Goal: Task Accomplishment & Management: Manage account settings

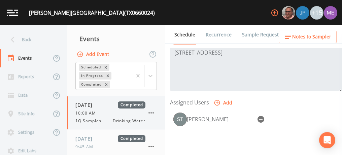
scroll to position [99, 0]
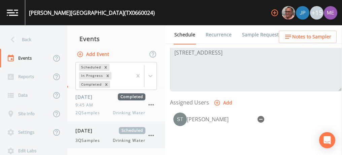
click at [96, 135] on div "08/18/2025 Scheduled 3QSamples Drinking Water" at bounding box center [110, 135] width 70 height 16
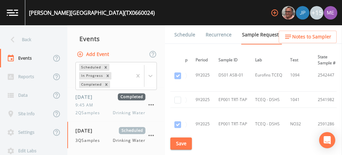
scroll to position [533, 0]
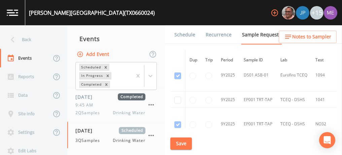
click at [247, 99] on td "EP001 TRT-TAP" at bounding box center [257, 99] width 37 height 16
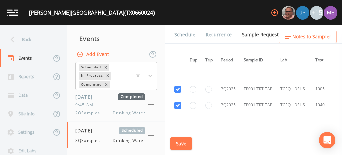
scroll to position [764, 0]
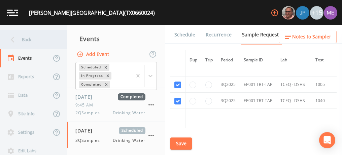
click at [28, 39] on div "Back" at bounding box center [30, 39] width 61 height 18
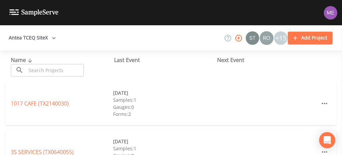
click at [49, 72] on input "text" at bounding box center [55, 70] width 58 height 12
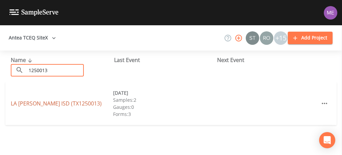
type input "1250013"
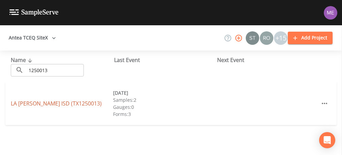
click at [31, 105] on link "LA GLORIA ISD (TX1250013)" at bounding box center [56, 103] width 91 height 7
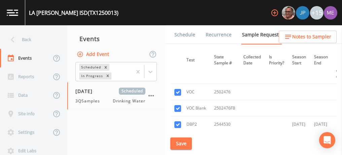
scroll to position [141, 126]
click at [178, 90] on input "checkbox" at bounding box center [177, 92] width 7 height 7
checkbox input "false"
click at [178, 107] on input "checkbox" at bounding box center [177, 108] width 7 height 7
checkbox input "false"
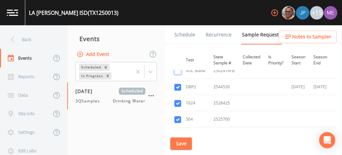
scroll to position [179, 126]
click at [177, 103] on input "checkbox" at bounding box center [177, 103] width 7 height 7
checkbox input "false"
click at [177, 117] on input "checkbox" at bounding box center [177, 119] width 7 height 7
checkbox input "false"
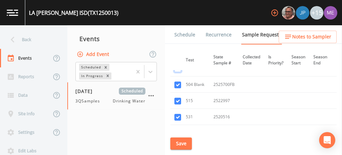
scroll to position [230, 126]
click at [178, 83] on input "checkbox" at bounding box center [177, 83] width 7 height 7
checkbox input "false"
click at [178, 97] on input "checkbox" at bounding box center [177, 100] width 7 height 7
checkbox input "false"
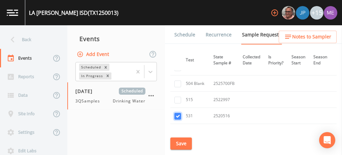
click at [176, 113] on input "checkbox" at bounding box center [177, 116] width 7 height 7
checkbox input "false"
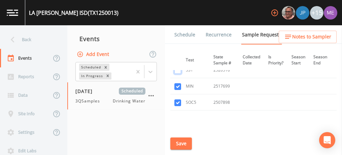
scroll to position [274, 126]
click at [179, 86] on input "checkbox" at bounding box center [177, 88] width 7 height 7
checkbox input "false"
click at [180, 101] on input "checkbox" at bounding box center [177, 104] width 7 height 7
checkbox input "false"
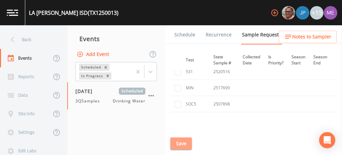
click at [183, 141] on button "Save" at bounding box center [181, 143] width 22 height 12
click at [192, 35] on link "Schedule" at bounding box center [184, 34] width 23 height 19
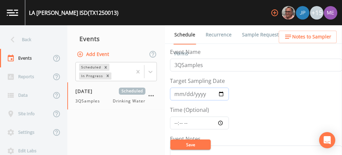
click at [177, 93] on input "2025-07-22" at bounding box center [199, 93] width 59 height 13
type input "[DATE]"
click at [175, 121] on input "Time (Optional)" at bounding box center [199, 122] width 59 height 13
type input "08:00"
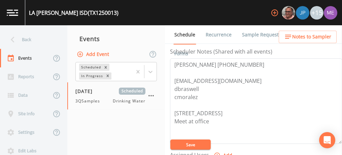
scroll to position [227, 0]
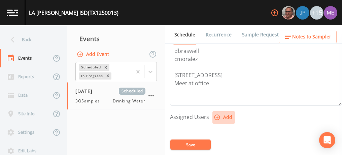
click at [218, 115] on icon "button" at bounding box center [217, 117] width 7 height 7
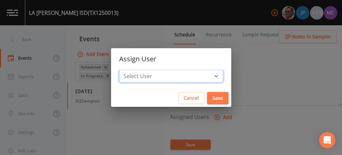
click at [205, 75] on select "Select User Mike Franklin Joshua gere Paul Lauren Saenz David Weber Zachary Eva…" at bounding box center [171, 76] width 104 height 13
select select "82fcd260-406f-4720-af66-0de7f1917f1c"
click at [129, 70] on select "Select User Mike Franklin Joshua gere Paul Lauren Saenz David Weber Zachary Eva…" at bounding box center [171, 76] width 104 height 13
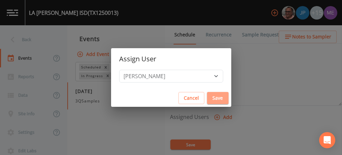
click at [207, 99] on button "Save" at bounding box center [218, 98] width 22 height 12
select select
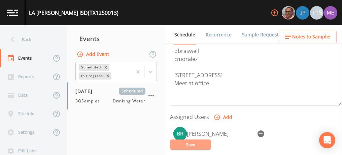
click at [194, 143] on button "Save" at bounding box center [190, 144] width 40 height 10
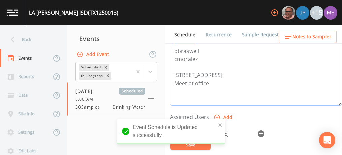
click at [251, 99] on textarea "Fidencio Madrigal 361-325-2330 fmadrigal@lagloriaisd.esc2.net dbraswell cmorale…" at bounding box center [256, 62] width 172 height 85
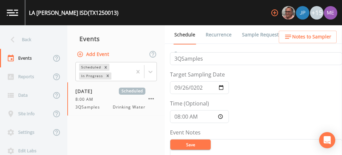
scroll to position [0, 0]
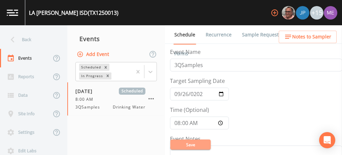
click at [205, 146] on button "Save" at bounding box center [190, 144] width 40 height 10
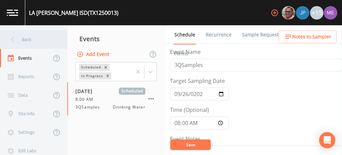
click at [28, 37] on div "Back" at bounding box center [30, 39] width 61 height 18
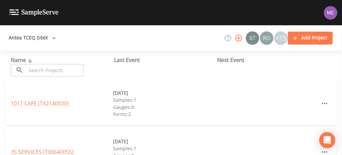
click at [38, 69] on input "text" at bounding box center [55, 70] width 58 height 12
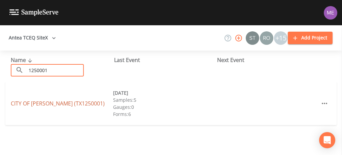
type input "1250001"
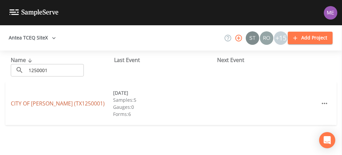
click at [52, 105] on link "CITY OF ALICE (TX1250001)" at bounding box center [58, 103] width 94 height 7
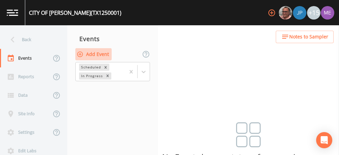
click at [93, 54] on button "Add Event" at bounding box center [93, 54] width 36 height 12
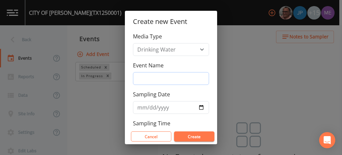
click at [140, 76] on input "Event Name" at bounding box center [171, 78] width 76 height 13
type input "3QSamples"
click at [143, 106] on input "Sampling Date" at bounding box center [171, 107] width 76 height 13
click at [198, 105] on input "Sampling Date" at bounding box center [171, 107] width 76 height 13
type input "[DATE]"
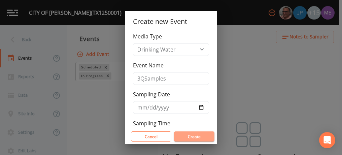
click at [190, 135] on button "Create" at bounding box center [194, 136] width 40 height 10
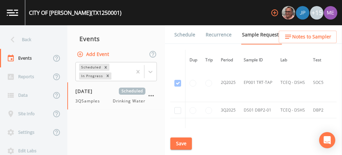
scroll to position [1671, 0]
click at [177, 106] on input "checkbox" at bounding box center [177, 109] width 7 height 7
checkbox input "true"
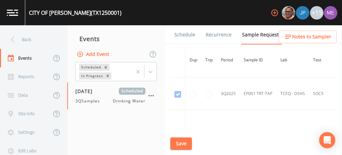
scroll to position [1587, 0]
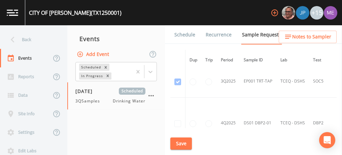
click at [185, 141] on button "Save" at bounding box center [181, 143] width 22 height 12
click at [187, 35] on link "Schedule" at bounding box center [184, 34] width 23 height 19
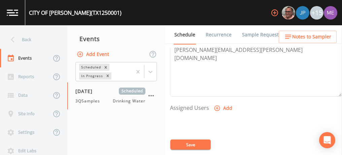
scroll to position [238, 0]
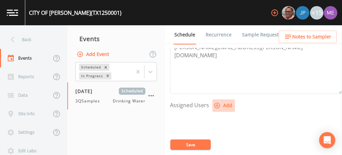
click at [214, 103] on icon "button" at bounding box center [217, 106] width 6 height 6
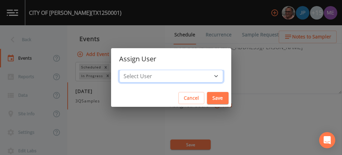
click at [206, 75] on select "Select User Mike Franklin Joshua gere Paul Lauren Saenz David Weber Zachary Eva…" at bounding box center [171, 76] width 104 height 13
select select "82fcd260-406f-4720-af66-0de7f1917f1c"
click at [129, 70] on select "Select User Mike Franklin Joshua gere Paul Lauren Saenz David Weber Zachary Eva…" at bounding box center [171, 76] width 104 height 13
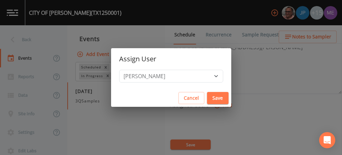
click at [211, 100] on button "Save" at bounding box center [218, 98] width 22 height 12
select select
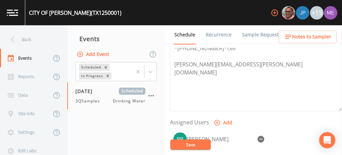
scroll to position [216, 0]
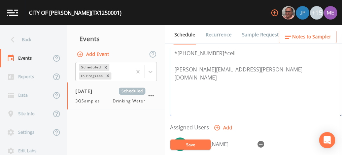
click at [186, 56] on textarea "Demetrio Duarte 361-664-9082 *361-460-0644*cell demetrio.duarte@cityofalice.org" at bounding box center [256, 73] width 172 height 85
click at [263, 36] on link "Sample Requests" at bounding box center [261, 34] width 41 height 19
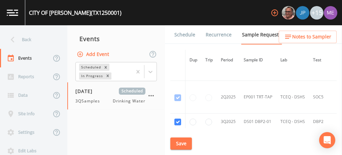
scroll to position [1393, 0]
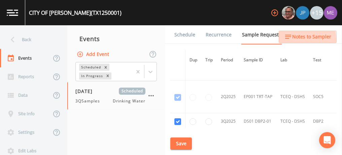
click at [287, 39] on icon "button" at bounding box center [288, 37] width 8 height 8
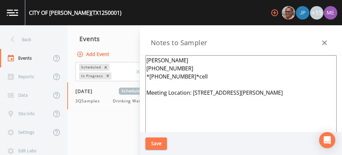
click at [197, 74] on textarea "Demetrio Duarte 361-664-9082 *361-460-0644*cell Meeting Location: 1151 Commerce…" at bounding box center [240, 136] width 191 height 163
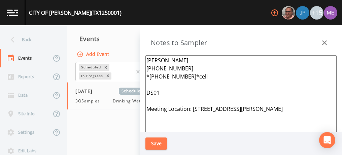
paste textarea "3001 OLD KINGSVILLE RD, ALICE"
type textarea "Demetrio Duarte 361-664-9082 *361-460-0644*cell DS01 3001 OLD KINGSVILLE RD, AL…"
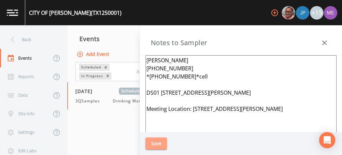
click at [149, 143] on button "Save" at bounding box center [156, 143] width 22 height 12
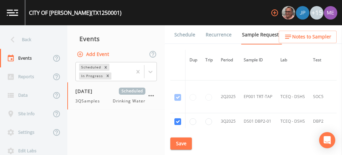
click at [190, 34] on link "Schedule" at bounding box center [184, 34] width 23 height 19
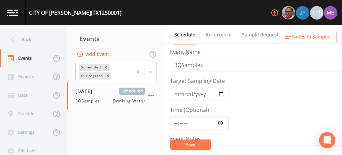
click at [174, 122] on input "Time (Optional)" at bounding box center [199, 122] width 59 height 13
type input "08:45"
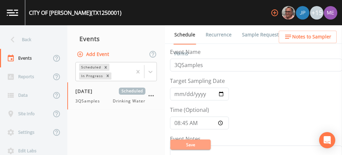
click at [187, 143] on button "Save" at bounding box center [190, 144] width 40 height 10
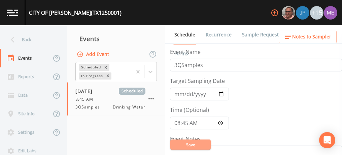
click at [194, 146] on button "Save" at bounding box center [190, 144] width 40 height 10
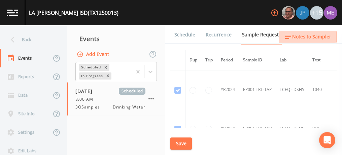
click at [305, 34] on span "Notes to Sampler" at bounding box center [311, 37] width 39 height 8
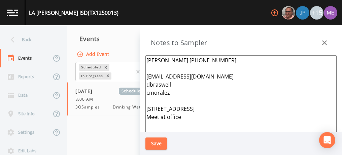
click at [171, 91] on textarea "[PERSON_NAME] [PHONE_NUMBER] [EMAIL_ADDRESS][DOMAIN_NAME] dbraswell cmoralez [S…" at bounding box center [240, 136] width 191 height 163
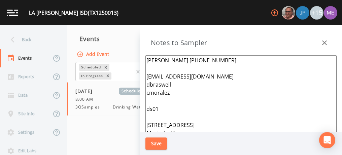
paste textarea "182 E CR 401 FALFURRIAS"
type textarea "[PERSON_NAME] [PHONE_NUMBER] [EMAIL_ADDRESS][DOMAIN_NAME] dbraswell cmoralez ds…"
click at [155, 143] on button "Save" at bounding box center [156, 143] width 22 height 12
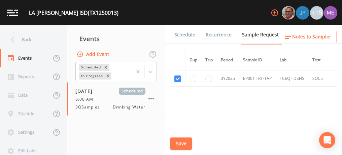
scroll to position [308, 0]
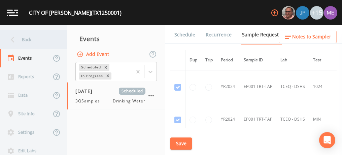
click at [26, 37] on div "Back" at bounding box center [30, 39] width 61 height 18
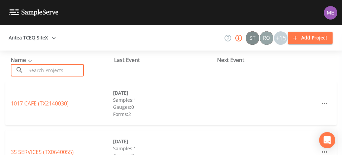
click at [47, 70] on input "text" at bounding box center [55, 70] width 58 height 12
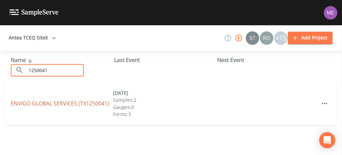
type input "1250041"
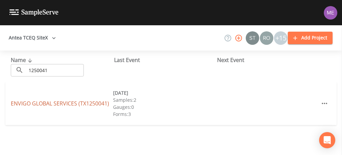
click at [59, 102] on link "ENVIGO GLOBAL SERVICES (TX1250041)" at bounding box center [60, 103] width 98 height 7
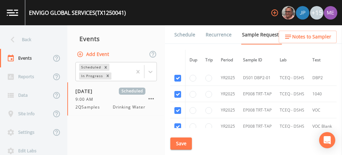
scroll to position [157, 0]
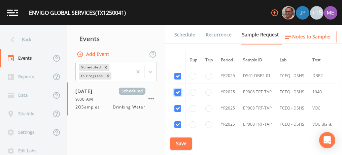
click at [180, 91] on input "checkbox" at bounding box center [177, 92] width 7 height 7
checkbox input "false"
click at [178, 107] on input "checkbox" at bounding box center [177, 108] width 7 height 7
checkbox input "false"
click at [178, 122] on input "checkbox" at bounding box center [177, 124] width 7 height 7
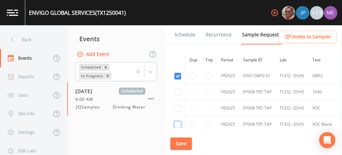
checkbox input "false"
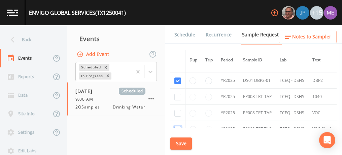
scroll to position [149, 0]
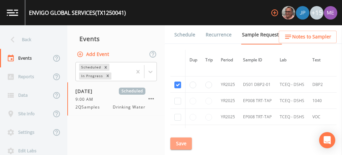
click at [183, 140] on button "Save" at bounding box center [181, 143] width 22 height 12
click at [181, 140] on button "Save" at bounding box center [181, 143] width 22 height 12
click at [179, 33] on link "Schedule" at bounding box center [184, 34] width 23 height 19
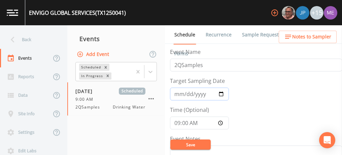
click at [223, 93] on input "2025-05-01" at bounding box center [199, 93] width 59 height 13
type input "[DATE]"
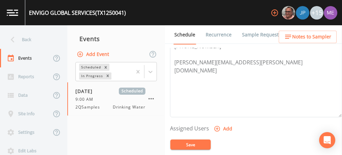
scroll to position [216, 0]
click at [219, 125] on icon "button" at bounding box center [217, 127] width 7 height 7
select select "82fcd260-406f-4720-af66-0de7f1917f1c"
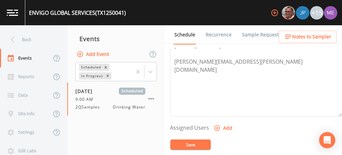
select select
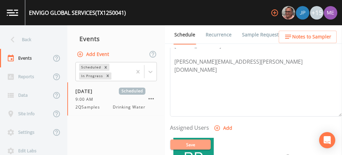
click at [203, 142] on button "Save" at bounding box center [190, 144] width 40 height 10
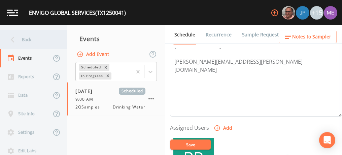
click at [34, 39] on div "Back" at bounding box center [30, 39] width 61 height 18
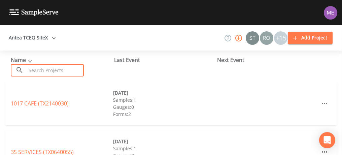
click at [49, 69] on input "text" at bounding box center [55, 70] width 58 height 12
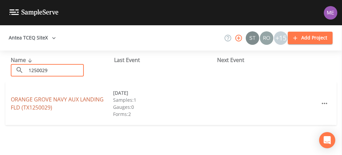
type input "1250029"
click at [51, 98] on link "ORANGE GROVE NAVY AUX LANDING FLD (TX1250029)" at bounding box center [57, 103] width 93 height 15
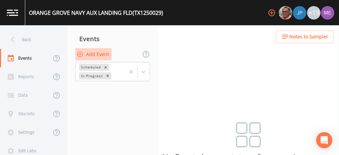
click at [100, 55] on button "Add Event" at bounding box center [93, 54] width 36 height 12
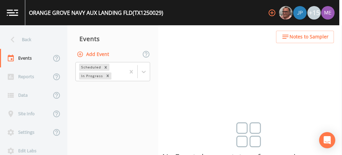
type input "3QSamples"
type input "[DATE]"
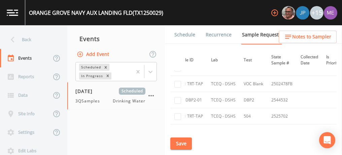
scroll to position [182, 0]
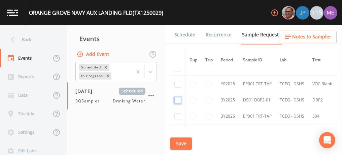
click at [177, 100] on input "checkbox" at bounding box center [177, 100] width 7 height 7
checkbox input "true"
click at [186, 143] on button "Save" at bounding box center [181, 143] width 22 height 12
click at [180, 32] on link "Schedule" at bounding box center [184, 34] width 23 height 19
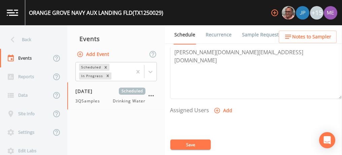
scroll to position [234, 0]
click at [216, 106] on icon "button" at bounding box center [217, 109] width 7 height 7
select select "82fcd260-406f-4720-af66-0de7f1917f1c"
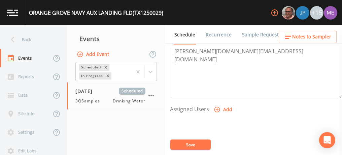
select select
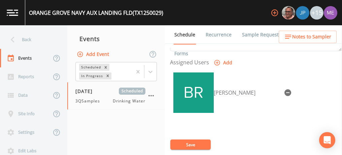
scroll to position [284, 0]
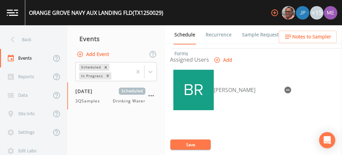
click at [199, 144] on button "Save" at bounding box center [190, 144] width 40 height 10
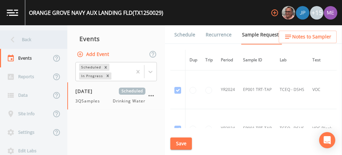
click at [29, 37] on div "Back" at bounding box center [30, 39] width 61 height 18
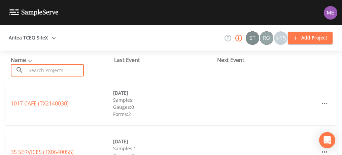
click at [41, 68] on input "text" at bounding box center [55, 70] width 58 height 12
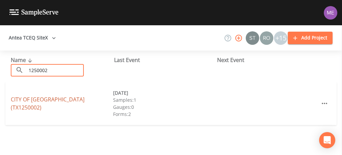
type input "1250002"
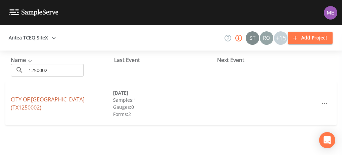
click at [64, 103] on link "CITY OF ORANGE GROVE (TX1250002)" at bounding box center [48, 103] width 74 height 15
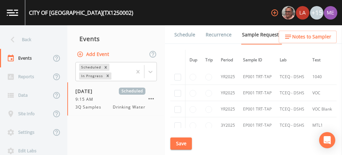
scroll to position [171, 0]
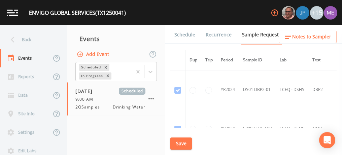
click at [188, 35] on link "Schedule" at bounding box center [184, 34] width 23 height 19
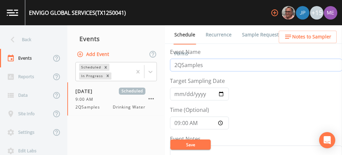
click at [176, 65] on input "2QSamples" at bounding box center [256, 65] width 172 height 13
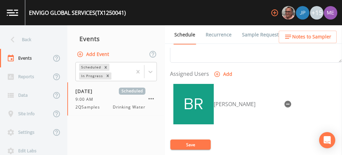
scroll to position [270, 0]
type input "3QSamples"
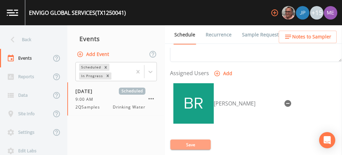
click at [202, 142] on button "Save" at bounding box center [190, 144] width 40 height 10
click at [192, 142] on button "Save" at bounding box center [190, 144] width 40 height 10
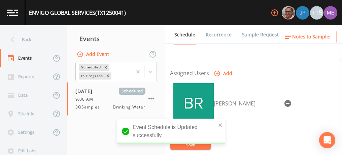
click at [258, 36] on link "Sample Requests" at bounding box center [261, 34] width 41 height 19
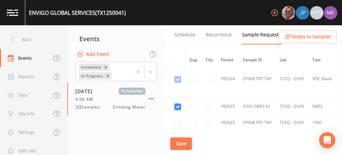
scroll to position [127, 0]
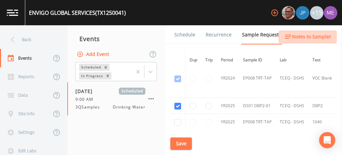
click at [308, 35] on span "Notes to Sampler" at bounding box center [311, 37] width 39 height 8
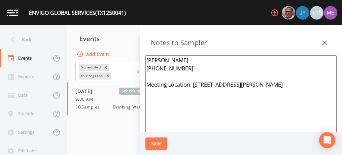
click at [183, 66] on textarea "Richard Tanguma 361-207-5302 Meeting Location: 925 CR 381, Alice, 78332" at bounding box center [240, 136] width 191 height 163
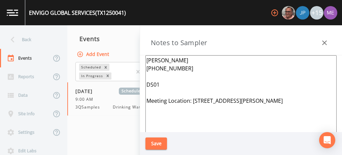
paste textarea "925 CR 381 ALICE"
type textarea "Richard Tanguma 361-207-5302 DS01 925 CR 381 ALICE Meeting Location: 925 CR 381…"
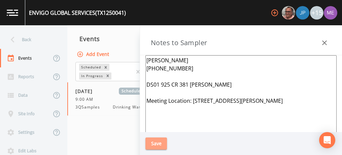
click at [153, 144] on button "Save" at bounding box center [156, 143] width 22 height 12
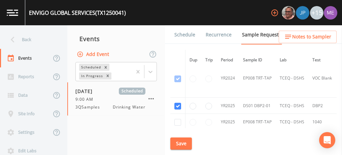
click at [187, 34] on link "Schedule" at bounding box center [184, 34] width 23 height 19
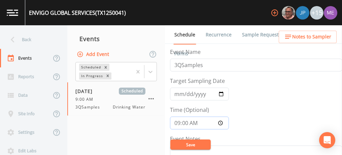
click at [183, 122] on input "09:00:00" at bounding box center [199, 122] width 59 height 13
type input "09:15"
click at [187, 143] on button "Save" at bounding box center [190, 144] width 40 height 10
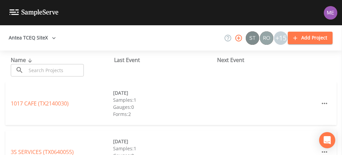
click at [50, 67] on input "text" at bounding box center [55, 70] width 58 height 12
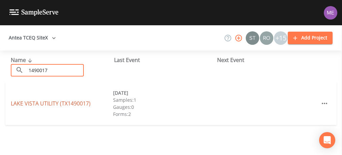
type input "1490017"
click at [47, 105] on link "LAKE VISTA UTILITY (TX1490017)" at bounding box center [51, 103] width 80 height 7
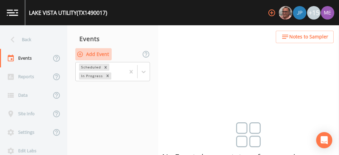
click at [101, 52] on button "Add Event" at bounding box center [93, 54] width 36 height 12
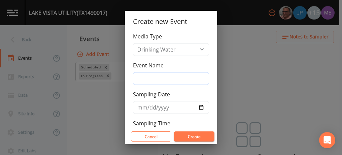
click at [152, 75] on input "Event Name" at bounding box center [171, 78] width 76 height 13
type input "3QSamples"
click at [143, 109] on input "Sampling Date" at bounding box center [171, 107] width 76 height 13
type input "[DATE]"
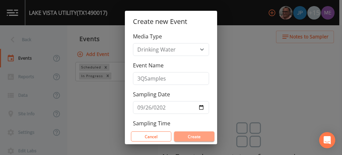
click at [187, 139] on button "Create" at bounding box center [194, 136] width 40 height 10
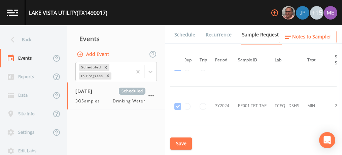
scroll to position [448, 6]
click at [232, 103] on td "3Y2024" at bounding box center [222, 105] width 23 height 39
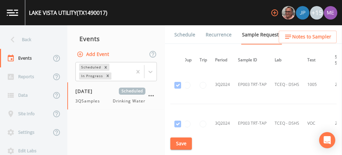
scroll to position [750, 6]
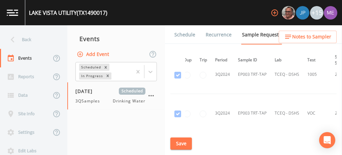
click at [232, 103] on td "3Q2024" at bounding box center [222, 113] width 23 height 39
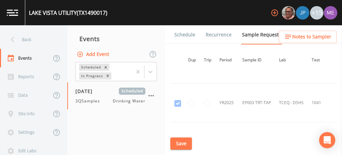
scroll to position [1080, 1]
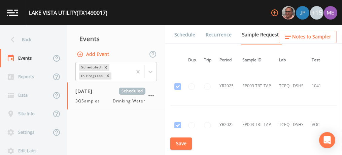
drag, startPoint x: 232, startPoint y: 103, endPoint x: 214, endPoint y: 103, distance: 17.5
click at [214, 105] on td at bounding box center [207, 124] width 15 height 39
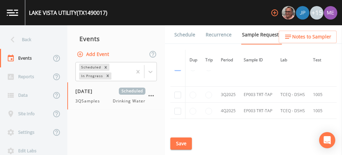
scroll to position [1292, 0]
click at [178, 92] on input "checkbox" at bounding box center [177, 95] width 7 height 7
checkbox input "true"
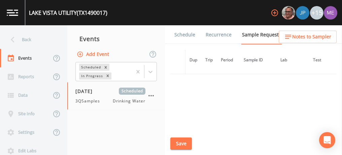
scroll to position [1095, 0]
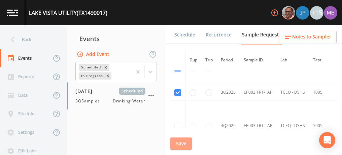
click at [186, 144] on button "Save" at bounding box center [181, 143] width 22 height 12
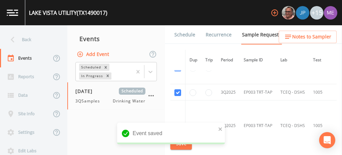
click at [182, 33] on link "Schedule" at bounding box center [184, 34] width 23 height 19
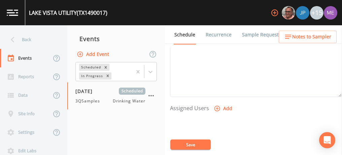
scroll to position [235, 0]
click at [217, 105] on icon "button" at bounding box center [217, 108] width 7 height 7
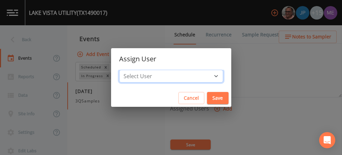
click at [205, 76] on select "Select User Mike Franklin Joshua gere Paul Lauren Saenz David Weber Zachary Eva…" at bounding box center [171, 76] width 104 height 13
select select "82fcd260-406f-4720-af66-0de7f1917f1c"
click at [129, 70] on select "Select User Mike Franklin Joshua gere Paul Lauren Saenz David Weber Zachary Eva…" at bounding box center [171, 76] width 104 height 13
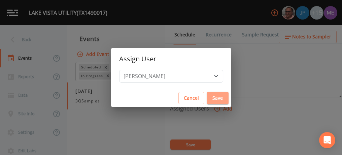
click at [207, 94] on button "Save" at bounding box center [218, 98] width 22 height 12
select select
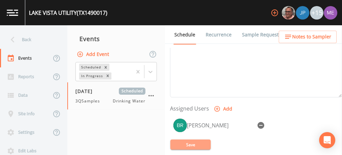
click at [200, 144] on button "Save" at bounding box center [190, 144] width 40 height 10
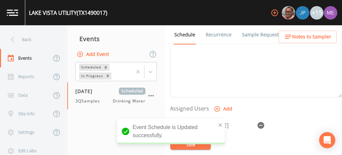
click at [242, 134] on div "[PERSON_NAME]" at bounding box center [256, 150] width 172 height 71
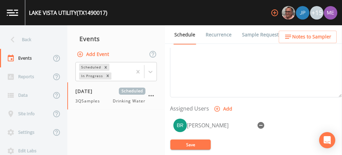
click at [242, 134] on div "[PERSON_NAME]" at bounding box center [256, 150] width 172 height 71
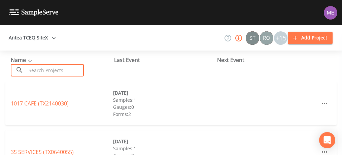
click at [73, 70] on input "text" at bounding box center [55, 70] width 58 height 12
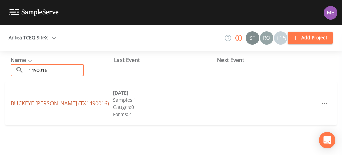
type input "1490016"
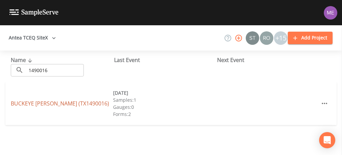
click at [68, 105] on link "BUCKEYE [PERSON_NAME] (TX1490016)" at bounding box center [60, 103] width 98 height 7
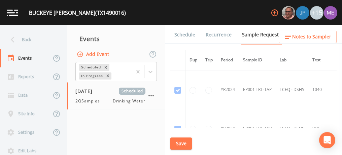
click at [68, 105] on div "[DATE] Scheduled 2QSamples Drinking Water" at bounding box center [116, 95] width 98 height 27
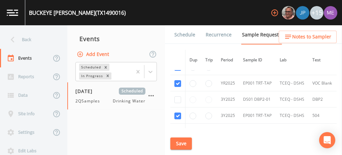
scroll to position [167, 0]
click at [177, 112] on input "checkbox" at bounding box center [177, 115] width 7 height 7
checkbox input "false"
click at [178, 81] on input "checkbox" at bounding box center [177, 82] width 7 height 7
checkbox input "false"
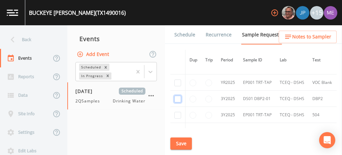
click at [178, 98] on input "checkbox" at bounding box center [177, 99] width 7 height 7
checkbox input "true"
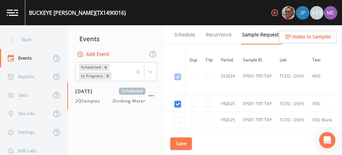
scroll to position [130, 0]
click at [178, 101] on input "checkbox" at bounding box center [177, 103] width 7 height 7
checkbox input "false"
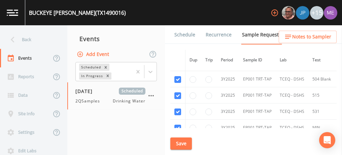
scroll to position [219, 0]
click at [176, 75] on input "checkbox" at bounding box center [177, 78] width 7 height 7
checkbox input "false"
click at [177, 92] on input "checkbox" at bounding box center [177, 94] width 7 height 7
checkbox input "false"
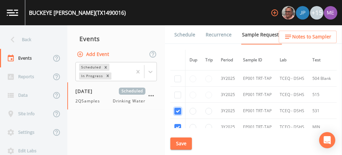
click at [178, 108] on input "checkbox" at bounding box center [177, 111] width 7 height 7
checkbox input "false"
click at [178, 124] on input "checkbox" at bounding box center [177, 127] width 7 height 7
checkbox input "false"
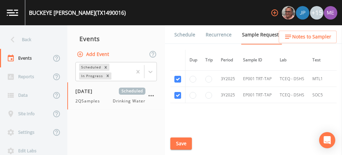
scroll to position [289, 0]
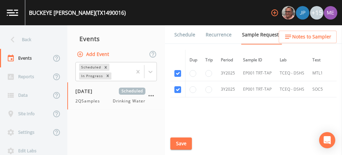
click at [175, 69] on th at bounding box center [177, 60] width 15 height 21
click at [177, 71] on input "checkbox" at bounding box center [177, 73] width 7 height 7
checkbox input "false"
click at [179, 86] on input "checkbox" at bounding box center [177, 89] width 7 height 7
checkbox input "false"
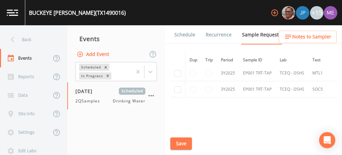
click at [184, 140] on button "Save" at bounding box center [181, 143] width 22 height 12
click at [183, 145] on button "Save" at bounding box center [181, 143] width 22 height 12
click at [183, 35] on link "Schedule" at bounding box center [184, 34] width 23 height 19
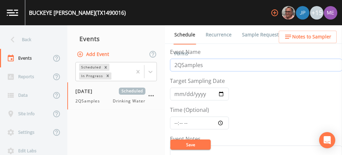
click at [177, 64] on input "2QSamples" at bounding box center [256, 65] width 172 height 13
type input "3QSamples"
click at [178, 94] on input "[DATE]" at bounding box center [199, 93] width 59 height 13
click at [183, 93] on input "[DATE]" at bounding box center [199, 93] width 59 height 13
type input "[DATE]"
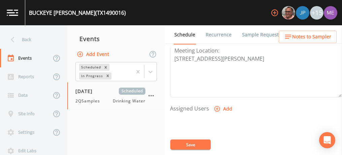
scroll to position [235, 0]
click at [216, 105] on icon "button" at bounding box center [217, 108] width 7 height 7
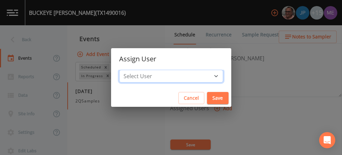
click at [208, 74] on select "Select User [PERSON_NAME] [PERSON_NAME] [PERSON_NAME] [PERSON_NAME] [PERSON_NAM…" at bounding box center [171, 76] width 104 height 13
select select "82fcd260-406f-4720-af66-0de7f1917f1c"
click at [129, 70] on select "Select User [PERSON_NAME] [PERSON_NAME] [PERSON_NAME] [PERSON_NAME] [PERSON_NAM…" at bounding box center [171, 76] width 104 height 13
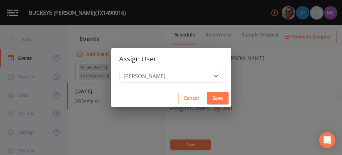
click at [207, 95] on button "Save" at bounding box center [218, 98] width 22 height 12
select select
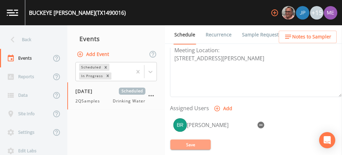
click at [192, 145] on button "Save" at bounding box center [190, 144] width 40 height 10
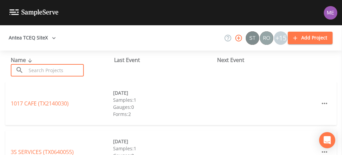
click at [76, 68] on input "text" at bounding box center [55, 70] width 58 height 12
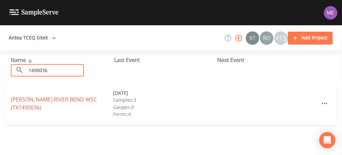
type input "1490036"
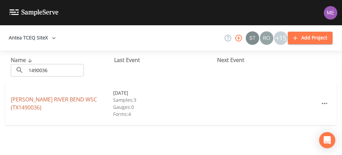
click at [82, 103] on link "[PERSON_NAME][GEOGRAPHIC_DATA] (TX1490036)" at bounding box center [54, 103] width 86 height 15
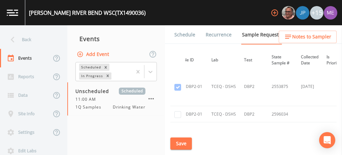
scroll to position [1389, 69]
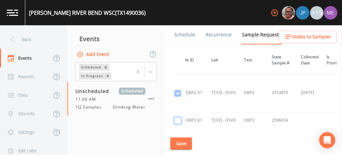
click at [175, 117] on input "checkbox" at bounding box center [177, 120] width 7 height 7
checkbox input "true"
click at [182, 146] on button "Save" at bounding box center [181, 143] width 22 height 12
click at [188, 34] on link "Schedule" at bounding box center [184, 34] width 23 height 19
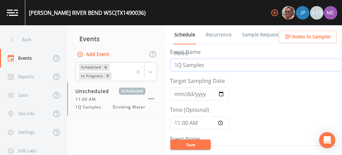
click at [177, 63] on input "1Q Samples" at bounding box center [256, 65] width 172 height 13
type input "3Q Samples"
click at [180, 94] on input "Target Sampling Date" at bounding box center [199, 93] width 59 height 13
type input "[DATE]"
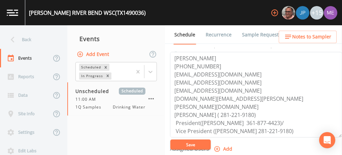
scroll to position [24, 0]
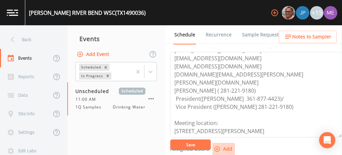
click at [215, 147] on icon "button" at bounding box center [217, 149] width 6 height 6
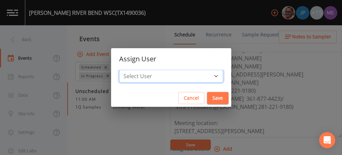
click at [206, 75] on select "Select User Mike Franklin Joshua gere Paul Lauren Saenz David Weber Zachary Eva…" at bounding box center [171, 76] width 104 height 13
select select "82fcd260-406f-4720-af66-0de7f1917f1c"
click at [129, 70] on select "Select User Mike Franklin Joshua gere Paul Lauren Saenz David Weber Zachary Eva…" at bounding box center [171, 76] width 104 height 13
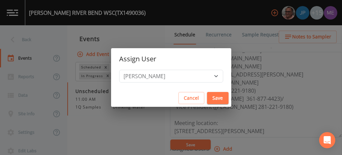
click at [207, 96] on button "Save" at bounding box center [218, 98] width 22 height 12
select select
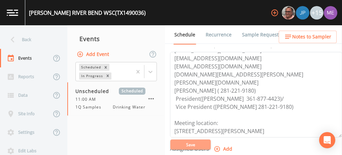
click at [190, 146] on button "Save" at bounding box center [190, 144] width 40 height 10
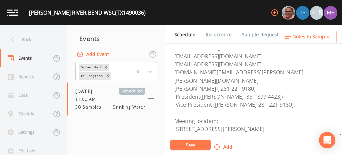
scroll to position [195, 0]
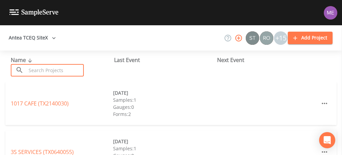
click at [63, 73] on input "text" at bounding box center [55, 70] width 58 height 12
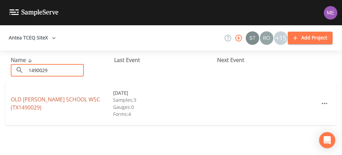
type input "1490029"
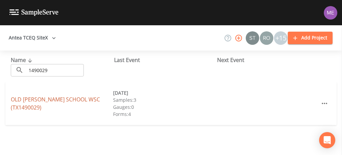
click at [64, 98] on link "[GEOGRAPHIC_DATA][PERSON_NAME] (TX1490029)" at bounding box center [55, 103] width 89 height 15
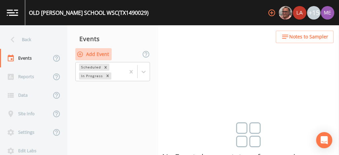
click at [94, 51] on button "Add Event" at bounding box center [93, 54] width 36 height 12
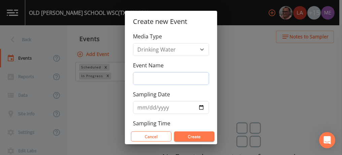
click at [144, 79] on input "Event Name" at bounding box center [171, 78] width 76 height 13
type input "3QSamples"
click at [140, 107] on input "Sampling Date" at bounding box center [171, 107] width 76 height 13
type input "[DATE]"
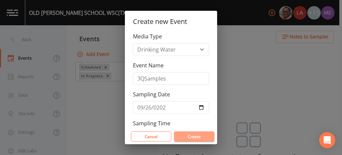
click at [183, 131] on button "Create" at bounding box center [194, 136] width 40 height 10
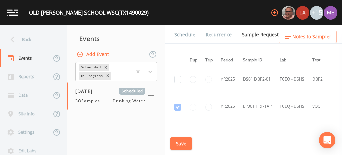
scroll to position [462, 0]
click at [178, 79] on input "checkbox" at bounding box center [177, 80] width 7 height 7
checkbox input "true"
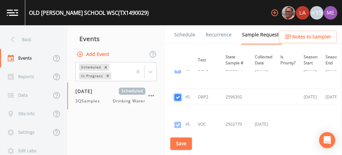
scroll to position [445, 114]
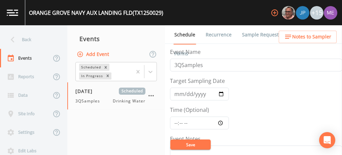
scroll to position [284, 0]
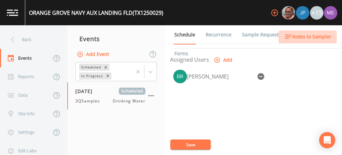
click at [301, 38] on span "Notes to Sampler" at bounding box center [311, 37] width 39 height 8
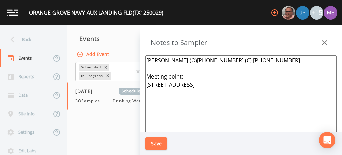
click at [275, 60] on textarea "Albert Guajardo (O)361-389-4675 (C) 361-516-6044 Meeting point: 2939 Co Rd 220,…" at bounding box center [240, 136] width 191 height 163
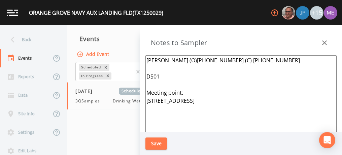
paste textarea "2939 CR 220 ALICE"
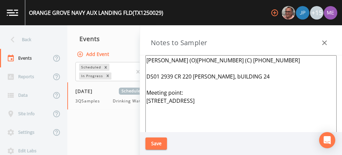
type textarea "Albert Guajardo (O)361-389-4675 (C) 361-516-6044 DS01 2939 CR 220 ALICE, bUILDI…"
click at [155, 146] on button "Save" at bounding box center [156, 143] width 22 height 12
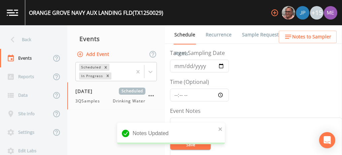
scroll to position [26, 0]
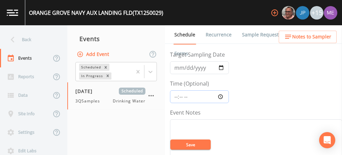
click at [177, 96] on input "Time (Optional)" at bounding box center [199, 96] width 59 height 13
type input "10:15"
click at [181, 143] on button "Save" at bounding box center [190, 144] width 40 height 10
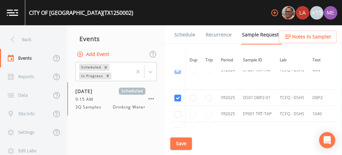
scroll to position [136, 0]
click at [183, 35] on link "Schedule" at bounding box center [184, 34] width 23 height 19
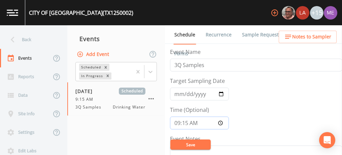
click at [178, 123] on input "09:15:00" at bounding box center [199, 122] width 59 height 13
type input "11:00"
click at [182, 143] on button "Save" at bounding box center [190, 144] width 40 height 10
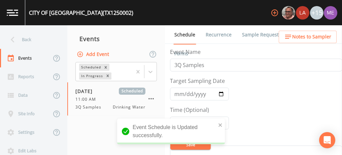
click at [301, 34] on span "Notes to Sampler" at bounding box center [311, 37] width 39 height 8
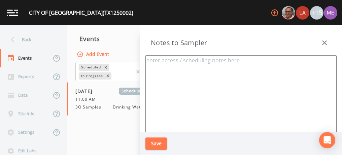
click at [249, 64] on textarea at bounding box center [240, 136] width 191 height 163
paste textarea "204 MCKENZIE RD, ORANGE GROVE"
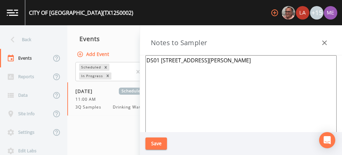
type textarea "DS01 204 MCKENZIE RD, ORANGE GROVE"
click at [153, 148] on button "Save" at bounding box center [156, 143] width 22 height 12
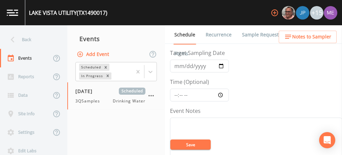
scroll to position [25, 0]
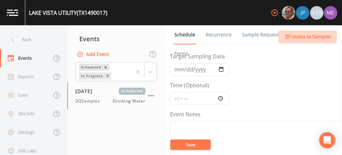
click at [292, 34] on icon "button" at bounding box center [288, 37] width 8 height 8
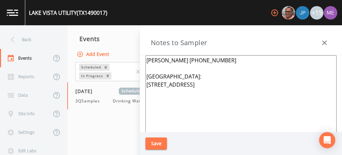
click at [224, 60] on textarea "[PERSON_NAME] [PHONE_NUMBER] [GEOGRAPHIC_DATA]: [STREET_ADDRESS]" at bounding box center [240, 136] width 191 height 163
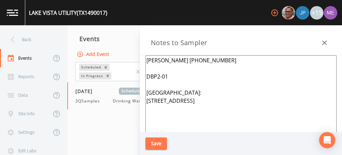
paste textarea "254 ARROWHEAD, [GEOGRAPHIC_DATA]"
type textarea "[PERSON_NAME] [PHONE_NUMBER] DBP2-01 254 ARROWHEAD, [GEOGRAPHIC_DATA] [GEOGRAPH…"
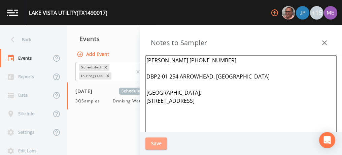
click at [158, 142] on button "Save" at bounding box center [156, 143] width 22 height 12
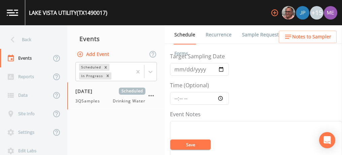
click at [260, 34] on link "Sample Requests" at bounding box center [261, 34] width 41 height 19
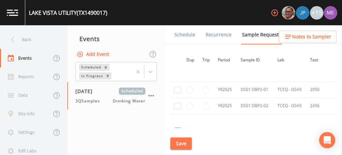
scroll to position [739, 0]
click at [178, 86] on input "checkbox" at bounding box center [177, 89] width 7 height 7
checkbox input "true"
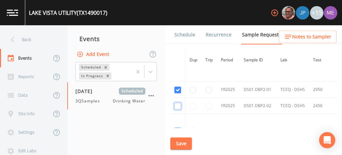
click at [177, 103] on input "checkbox" at bounding box center [177, 106] width 7 height 7
checkbox input "true"
click at [185, 142] on button "Save" at bounding box center [181, 143] width 22 height 12
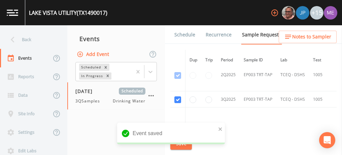
scroll to position [1088, 0]
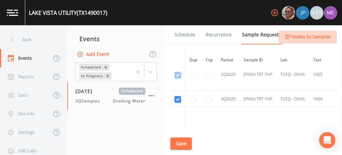
click at [311, 33] on span "Notes to Sampler" at bounding box center [311, 37] width 39 height 8
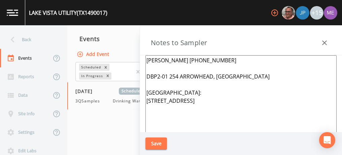
click at [151, 81] on textarea "Jason DeLeon 361-437-9993 DBP2-01 254 ARROWHEAD, SANDIA Meeting Point: 601 S Vi…" at bounding box center [240, 136] width 191 height 163
paste textarea "110 CHULA VISTA PT, SANDIA"
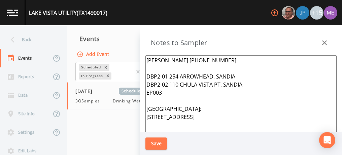
click at [164, 91] on textarea "Jason DeLeon 361-437-9993 DBP2-01 254 ARROWHEAD, SANDIA DBP2-02 110 CHULA VISTA…" at bounding box center [240, 136] width 191 height 163
paste textarea "112 LAZY LN, SANDIA"
type textarea "Jason DeLeon 361-437-9993 DBP2-01 254 ARROWHEAD, SANDIA DBP2-02 110 CHULA VISTA…"
click at [156, 141] on button "Save" at bounding box center [156, 143] width 22 height 12
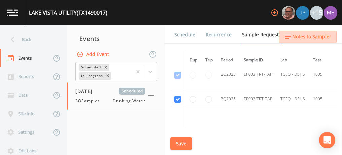
click at [301, 40] on span "Notes to Sampler" at bounding box center [311, 37] width 39 height 8
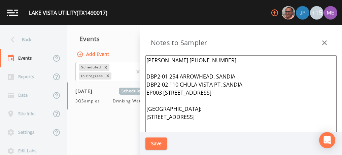
drag, startPoint x: 163, startPoint y: 91, endPoint x: 217, endPoint y: 92, distance: 54.2
click at [217, 92] on textarea "Jason DeLeon 361-437-9993 DBP2-01 254 ARROWHEAD, SANDIA DBP2-02 110 CHULA VISTA…" at bounding box center [240, 136] width 191 height 163
drag, startPoint x: 192, startPoint y: 91, endPoint x: 174, endPoint y: 81, distance: 20.8
click at [174, 81] on textarea "Jason DeLeon 361-437-9993 DBP2-01 254 ARROWHEAD, SANDIA DBP2-02 110 CHULA VISTA…" at bounding box center [240, 136] width 191 height 163
drag, startPoint x: 170, startPoint y: 82, endPoint x: 242, endPoint y: 83, distance: 72.0
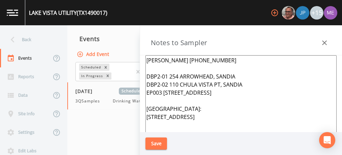
click at [242, 83] on textarea "Jason DeLeon 361-437-9993 DBP2-01 254 ARROWHEAD, SANDIA DBP2-02 110 CHULA VISTA…" at bounding box center [240, 136] width 191 height 163
click at [161, 141] on button "Save" at bounding box center [156, 143] width 22 height 12
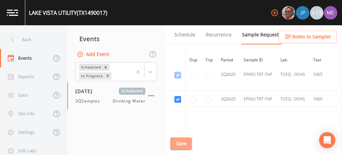
click at [182, 140] on button "Save" at bounding box center [181, 143] width 22 height 12
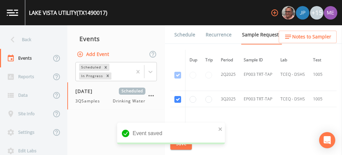
click at [178, 33] on link "Schedule" at bounding box center [184, 34] width 23 height 19
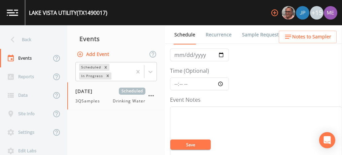
scroll to position [39, 0]
click at [176, 83] on input "Time (Optional)" at bounding box center [199, 83] width 59 height 13
type input "11:45"
click at [185, 144] on button "Save" at bounding box center [190, 144] width 40 height 10
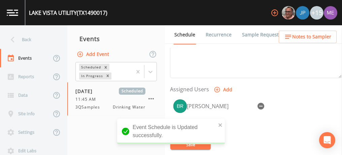
scroll to position [256, 0]
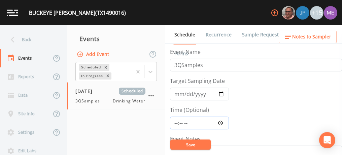
click at [177, 120] on input "Time (Optional)" at bounding box center [199, 122] width 59 height 13
type input "13:00"
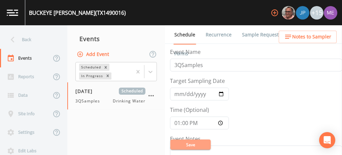
click at [183, 141] on button "Save" at bounding box center [190, 144] width 40 height 10
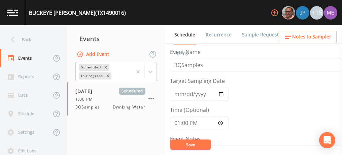
click at [179, 145] on button "Save" at bounding box center [190, 144] width 40 height 10
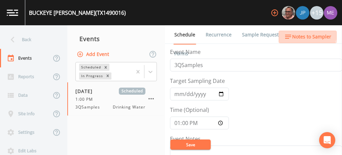
click at [304, 34] on span "Notes to Sampler" at bounding box center [311, 37] width 39 height 8
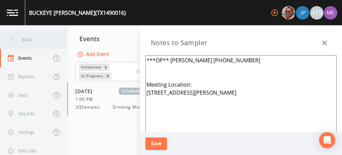
click at [31, 40] on div "Back" at bounding box center [30, 39] width 61 height 18
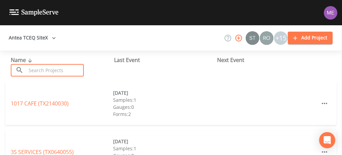
click at [48, 65] on input "text" at bounding box center [55, 70] width 58 height 12
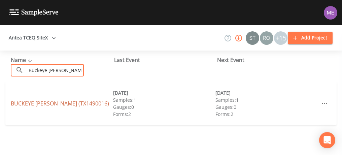
type input "Buckeye [PERSON_NAME]"
click at [56, 101] on link "BUCKEYE [PERSON_NAME] (TX1490016)" at bounding box center [60, 103] width 98 height 7
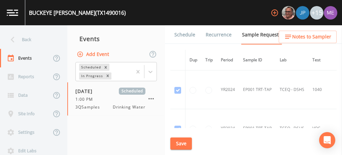
click at [183, 33] on link "Schedule" at bounding box center [184, 34] width 23 height 19
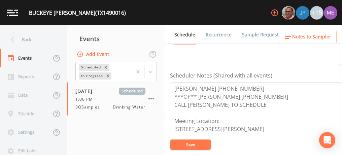
scroll to position [165, 0]
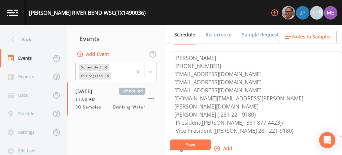
scroll to position [24, 0]
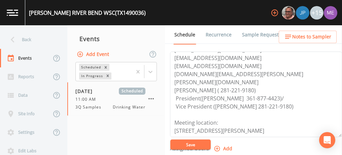
click at [298, 36] on span "Notes to Sampler" at bounding box center [311, 37] width 39 height 8
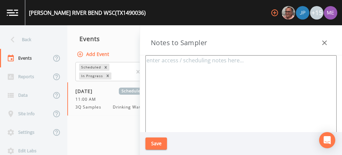
type textarea "[PERSON_NAME] [PHONE_NUMBER] Meeting with [PERSON_NAME] [PHONE_NUMBER] Meeting …"
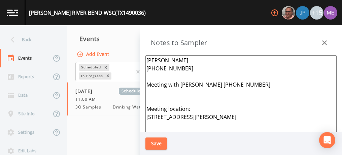
drag, startPoint x: 147, startPoint y: 115, endPoint x: 195, endPoint y: 123, distance: 49.4
click at [195, 123] on textarea "[PERSON_NAME] [PHONE_NUMBER] Meeting with [PERSON_NAME] [PHONE_NUMBER] Meeting …" at bounding box center [240, 136] width 191 height 163
click at [325, 43] on icon "button" at bounding box center [324, 43] width 8 height 8
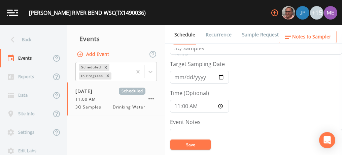
scroll to position [16, 0]
click at [176, 106] on input "11:00:00" at bounding box center [199, 106] width 59 height 13
type input "14:00"
click at [186, 145] on button "Save" at bounding box center [190, 144] width 40 height 10
click at [187, 142] on button "Save" at bounding box center [190, 144] width 40 height 10
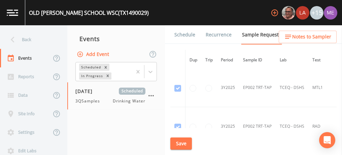
scroll to position [1075, 0]
click at [184, 35] on link "Schedule" at bounding box center [184, 34] width 23 height 19
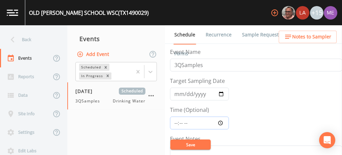
click at [175, 120] on input "Time (Optional)" at bounding box center [199, 122] width 59 height 13
type input "14:45"
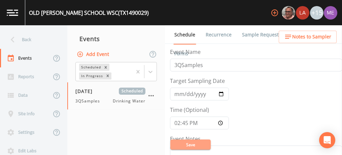
click at [190, 143] on button "Save" at bounding box center [190, 144] width 40 height 10
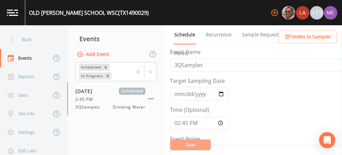
click at [196, 146] on button "Save" at bounding box center [190, 144] width 40 height 10
